Goal: Check status: Check status

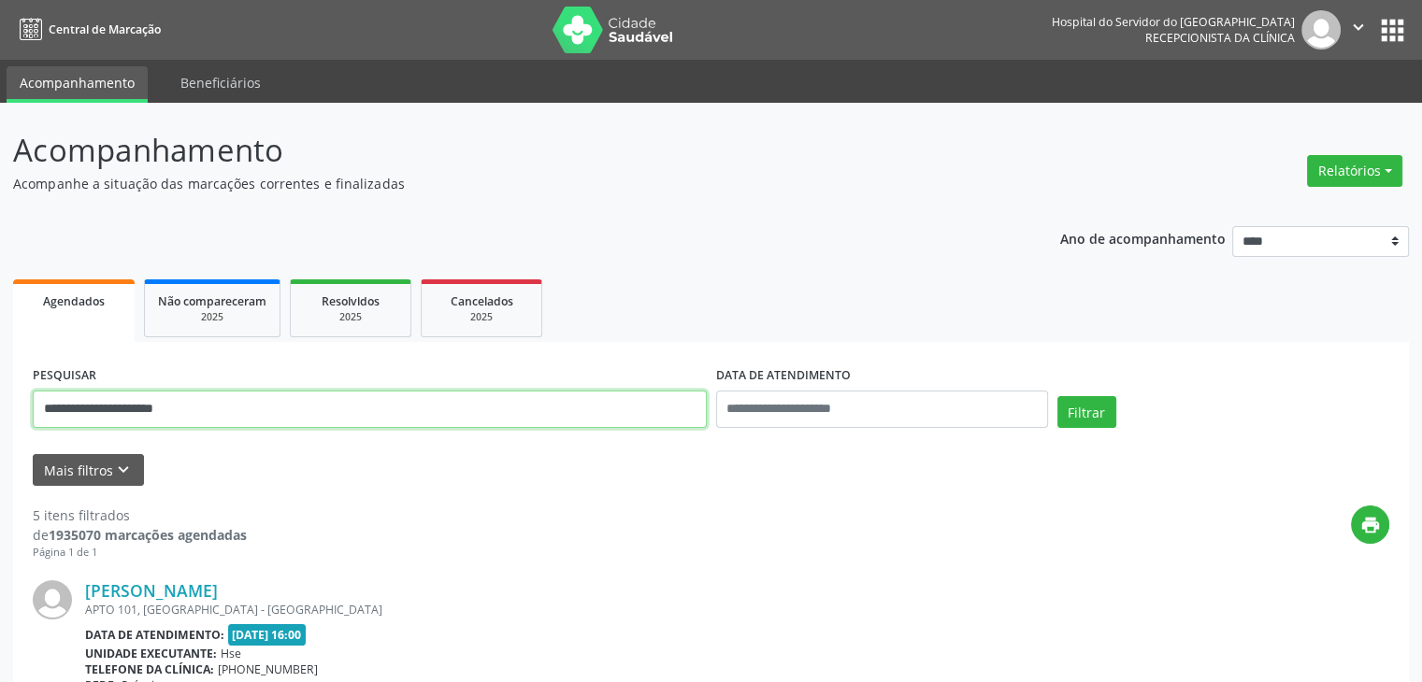
drag, startPoint x: 385, startPoint y: 414, endPoint x: 0, endPoint y: 414, distance: 385.1
type input "**********"
click at [1057, 396] on button "Filtrar" at bounding box center [1086, 412] width 59 height 32
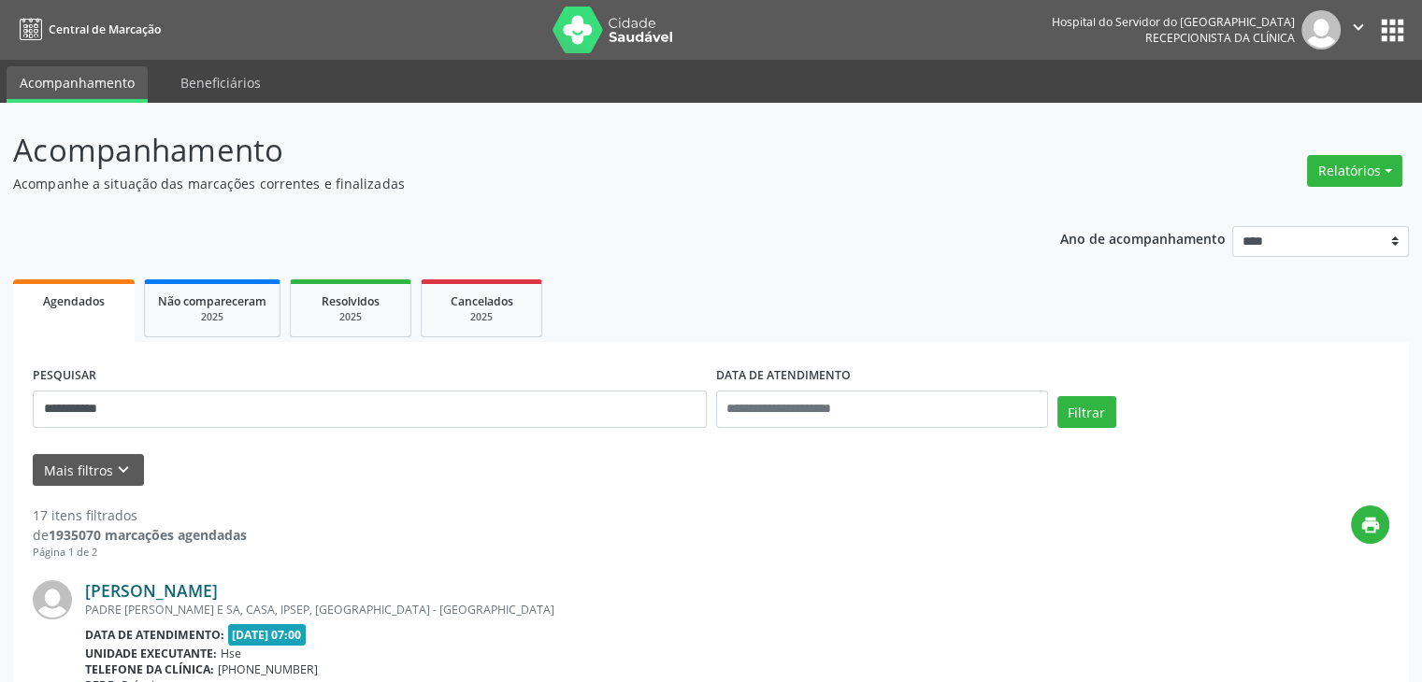
click at [213, 598] on link "[PERSON_NAME]" at bounding box center [151, 590] width 133 height 21
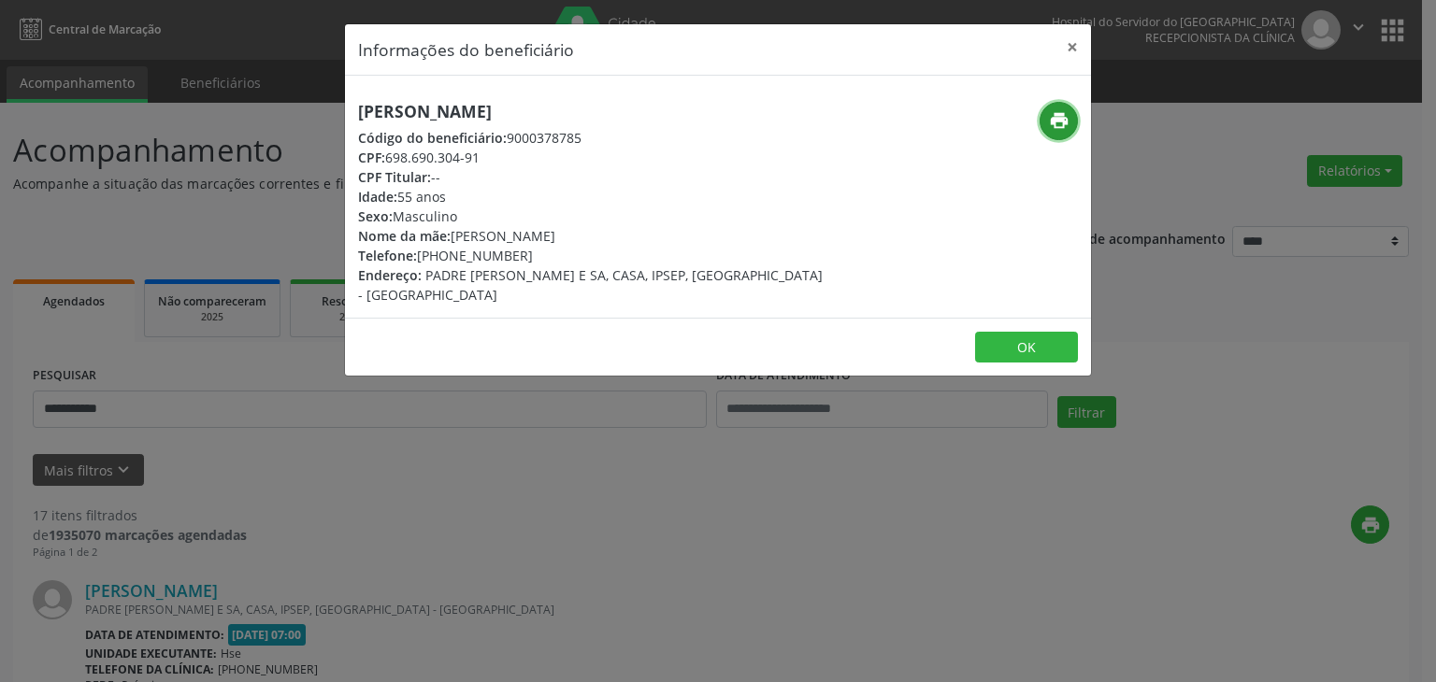
click at [1060, 108] on button "print" at bounding box center [1058, 121] width 38 height 38
drag, startPoint x: 447, startPoint y: 257, endPoint x: 520, endPoint y: 255, distance: 72.9
click at [520, 255] on div "Telefone: [PHONE_NUMBER]" at bounding box center [593, 256] width 471 height 20
copy div "98904-1568"
click at [1072, 50] on button "×" at bounding box center [1071, 47] width 37 height 46
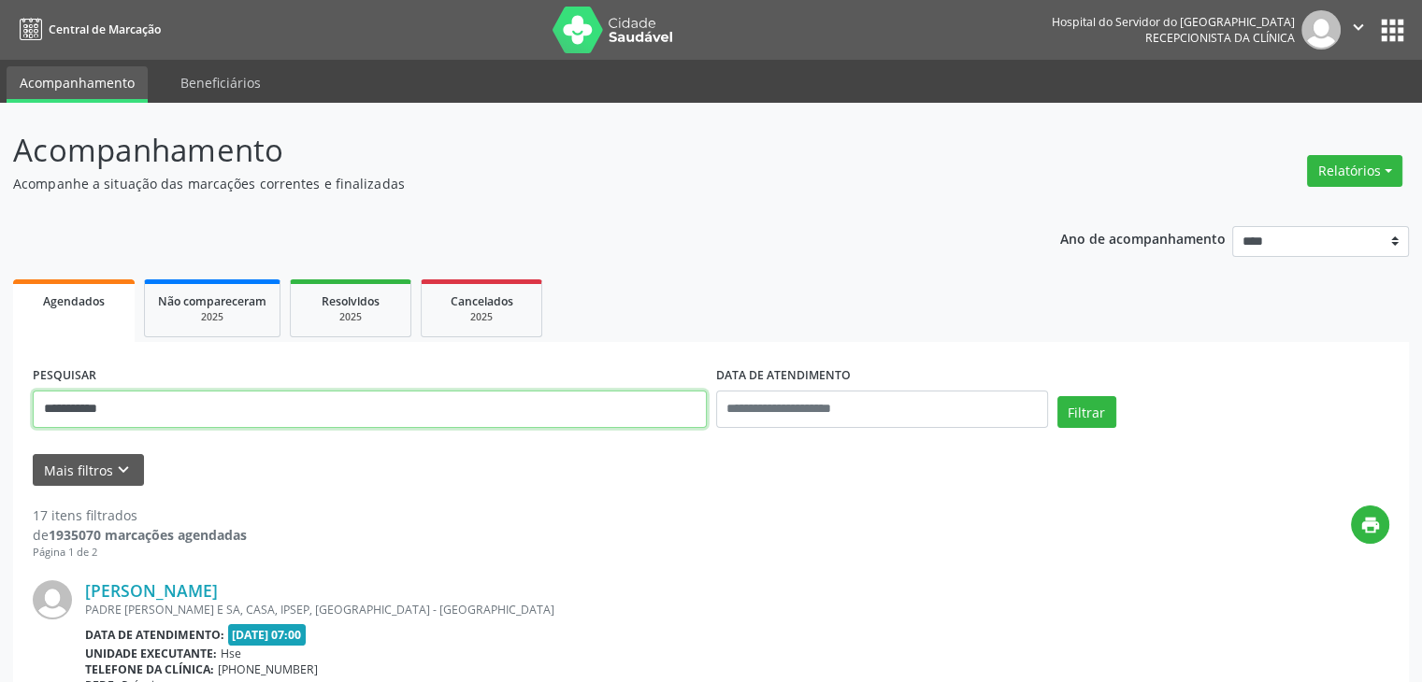
drag, startPoint x: 322, startPoint y: 421, endPoint x: 0, endPoint y: 422, distance: 322.5
type input "**********"
click at [1057, 396] on button "Filtrar" at bounding box center [1086, 412] width 59 height 32
click at [218, 595] on link "[PERSON_NAME]" at bounding box center [151, 590] width 133 height 21
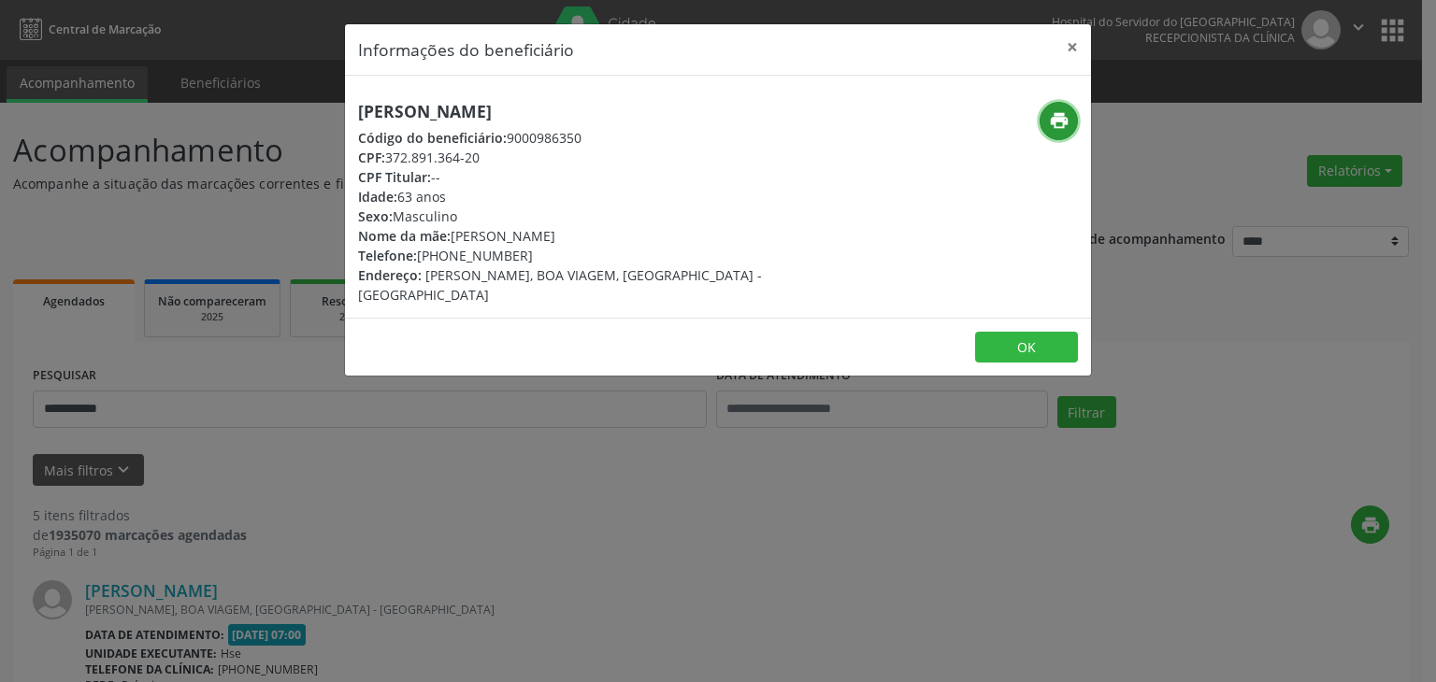
click at [1054, 122] on icon "print" at bounding box center [1059, 120] width 21 height 21
click at [1069, 46] on button "×" at bounding box center [1071, 47] width 37 height 46
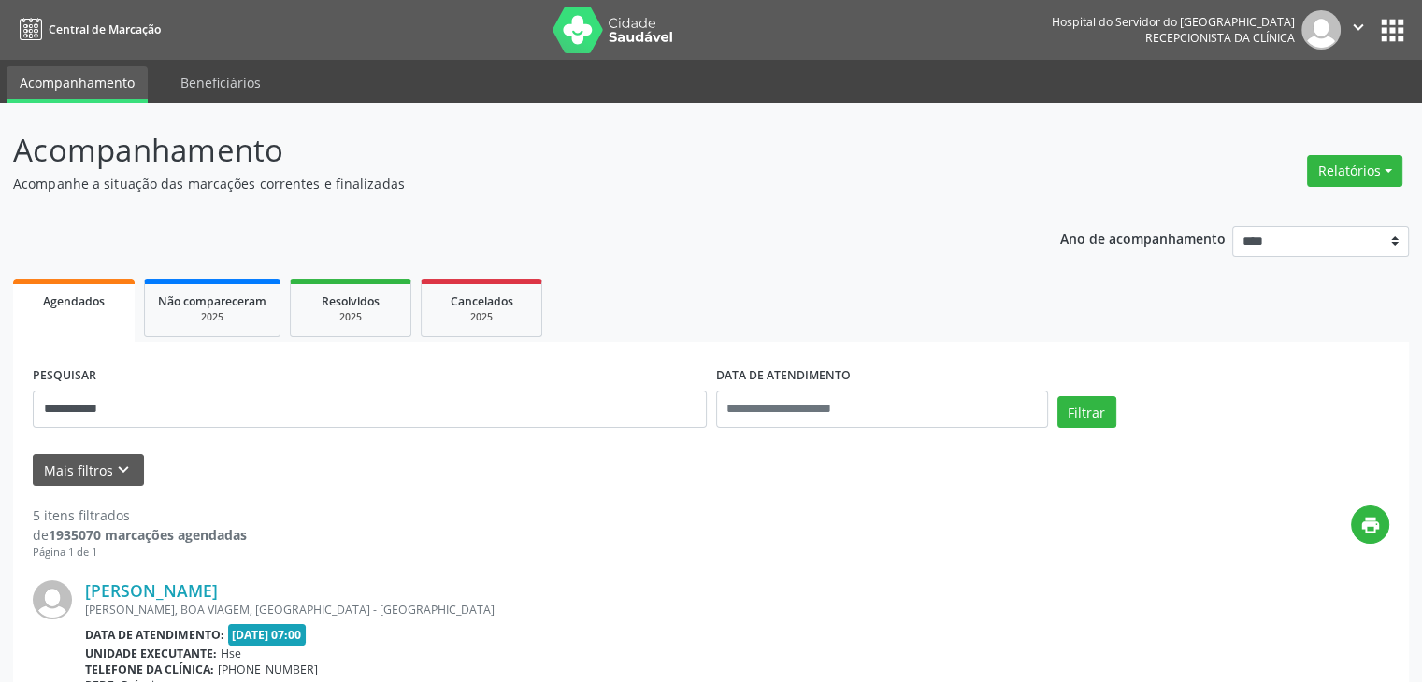
click at [85, 580] on link "[PERSON_NAME]" at bounding box center [151, 590] width 133 height 21
